Goal: Obtain resource: Download file/media

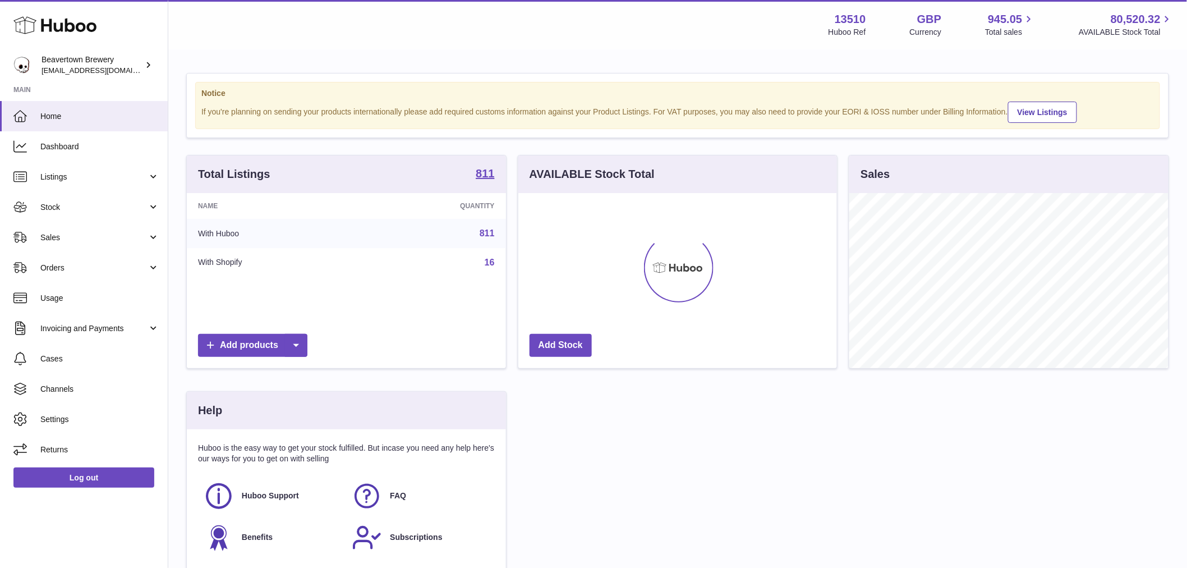
scroll to position [175, 319]
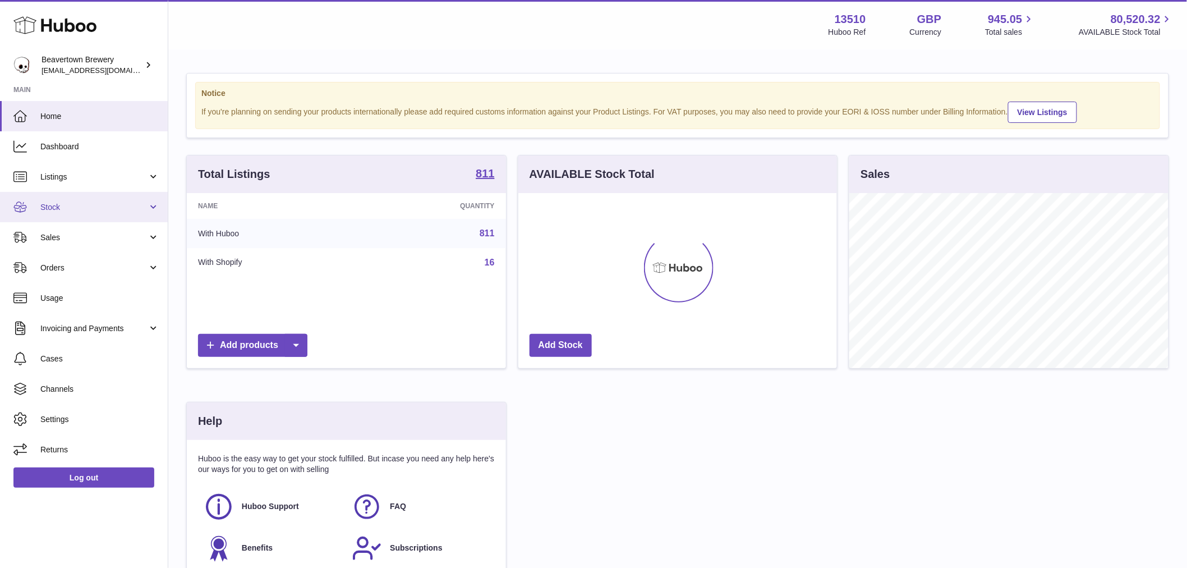
click at [112, 204] on span "Stock" at bounding box center [93, 207] width 107 height 11
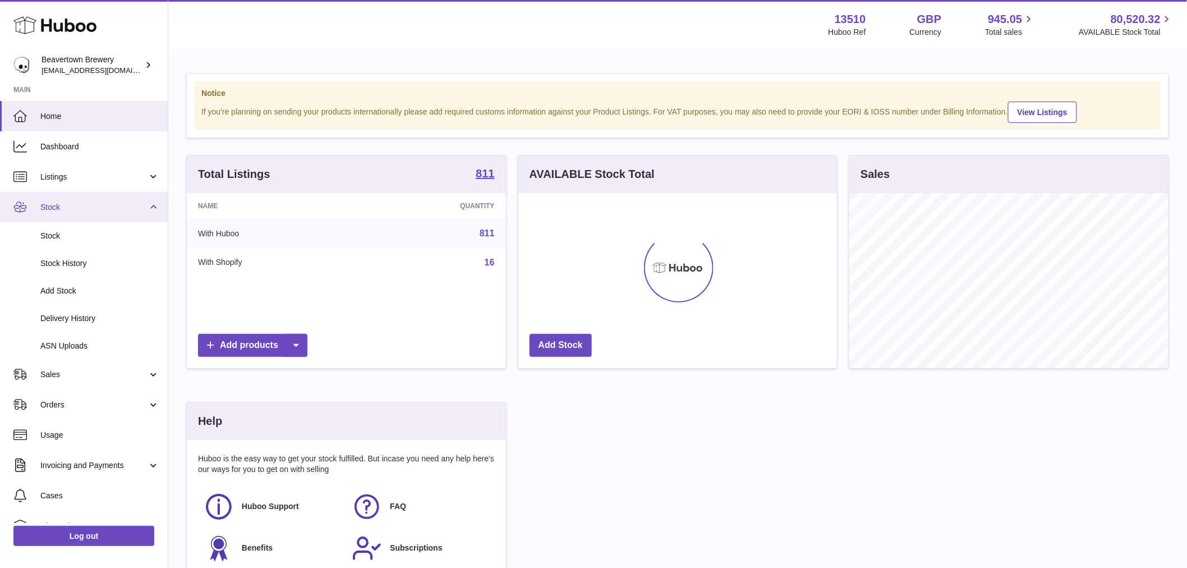
click at [113, 204] on span "Stock" at bounding box center [93, 207] width 107 height 11
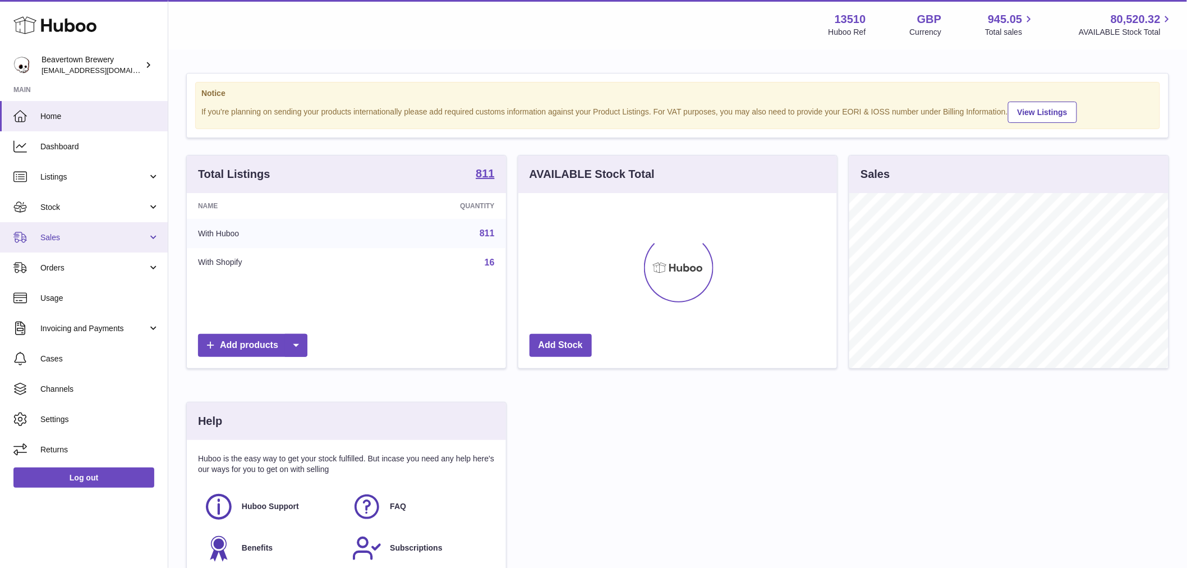
click at [105, 224] on link "Sales" at bounding box center [84, 237] width 168 height 30
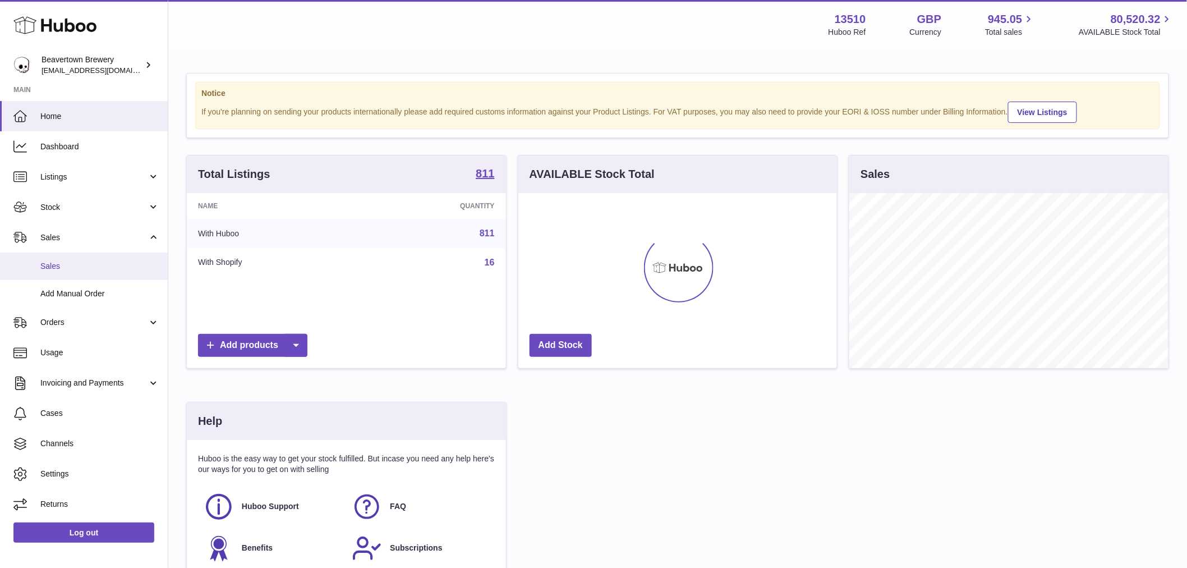
click at [116, 270] on span "Sales" at bounding box center [99, 266] width 119 height 11
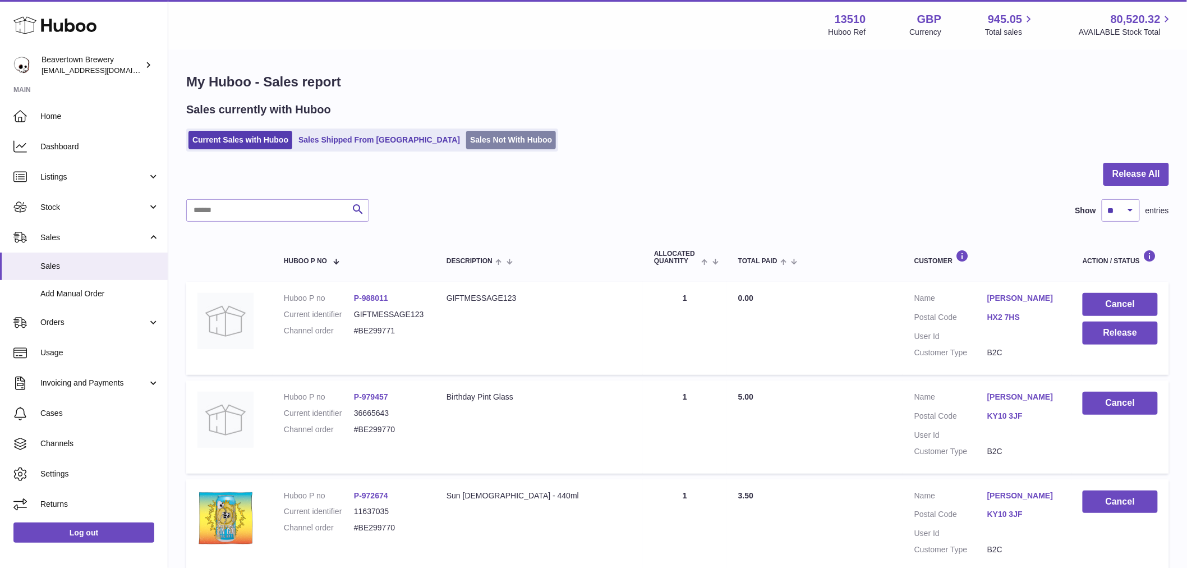
click at [495, 138] on link "Sales Not With Huboo" at bounding box center [511, 140] width 90 height 19
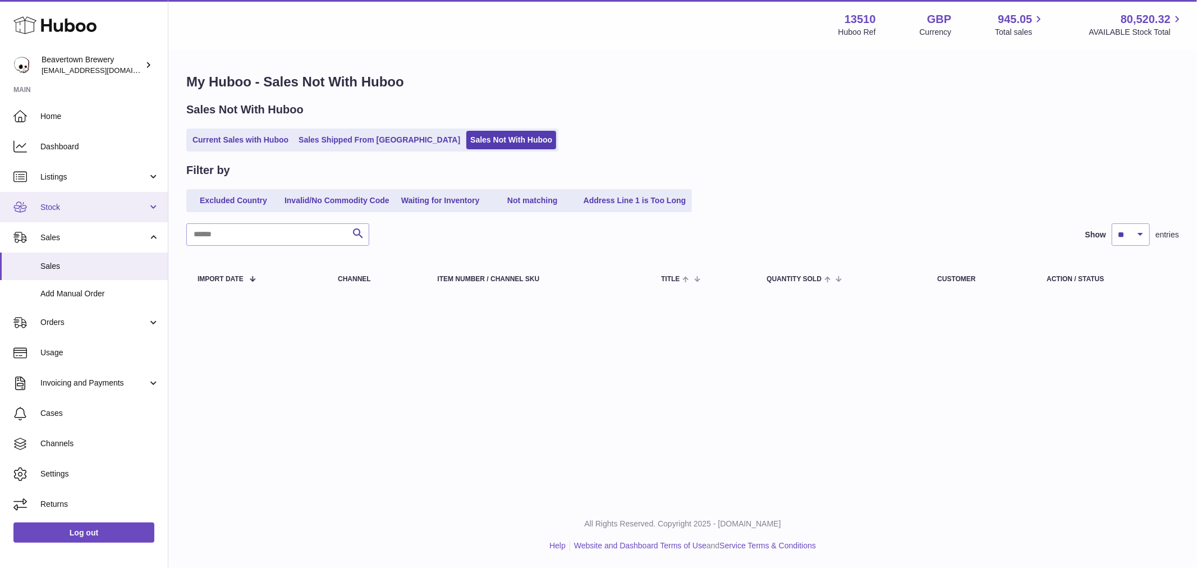
click at [69, 208] on span "Stock" at bounding box center [93, 207] width 107 height 11
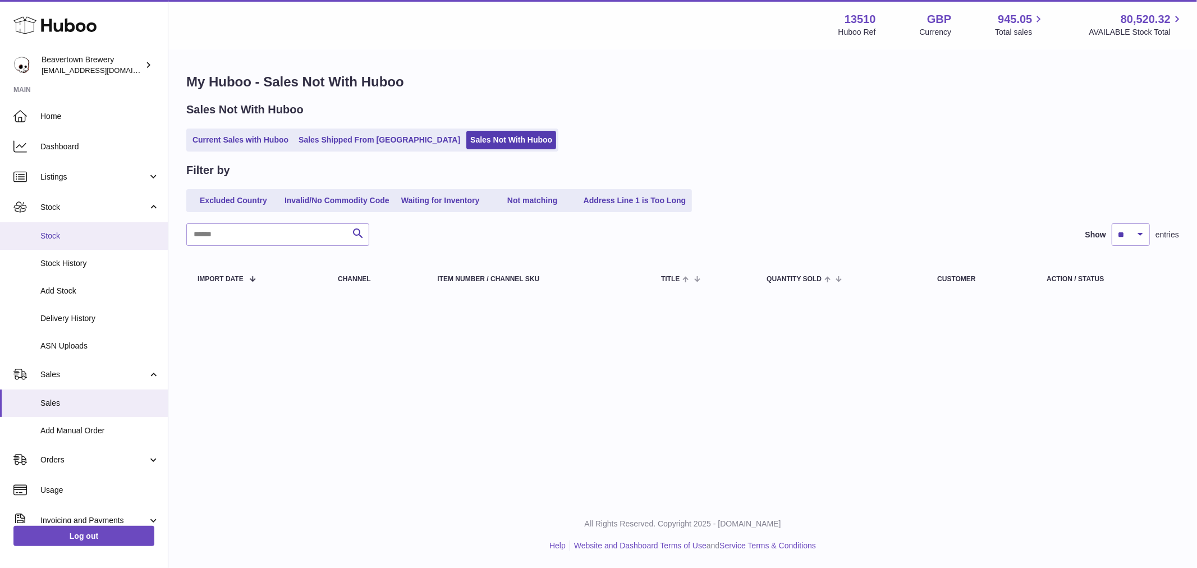
click at [61, 242] on link "Stock" at bounding box center [84, 235] width 168 height 27
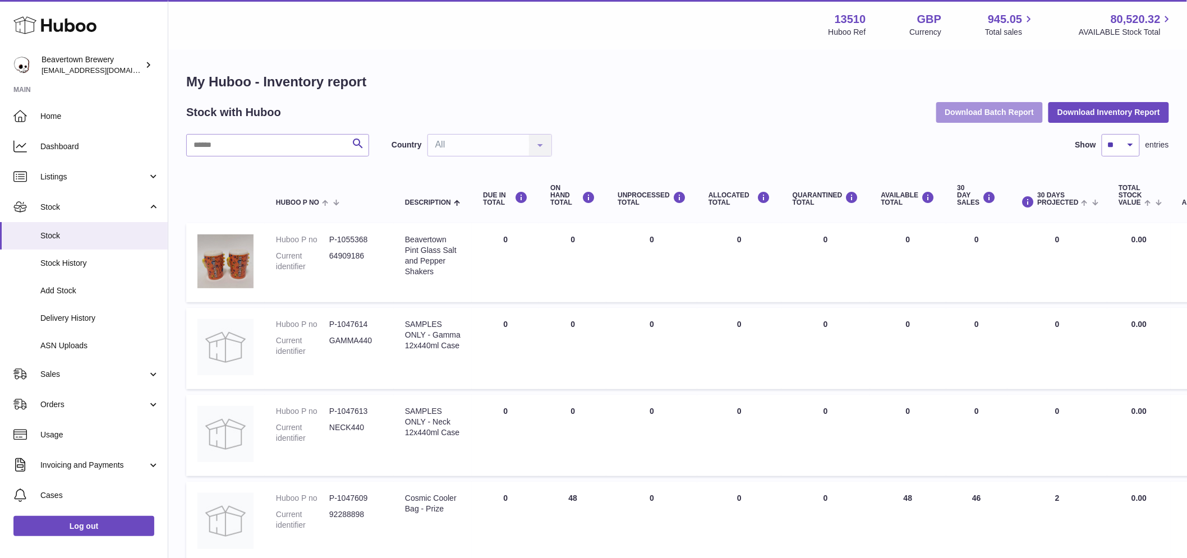
click at [1000, 113] on button "Download Batch Report" at bounding box center [989, 112] width 107 height 20
